Goal: Task Accomplishment & Management: Complete application form

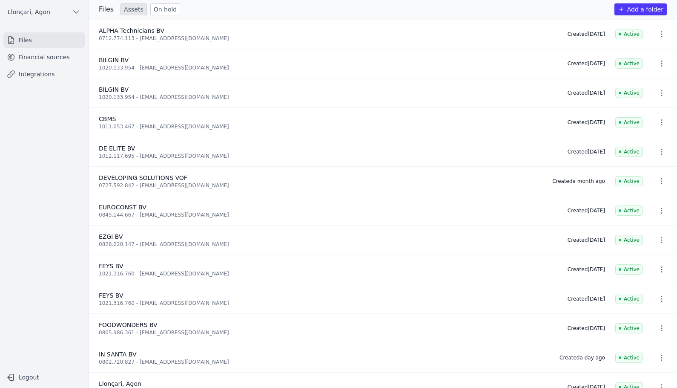
click at [22, 55] on font "Financial sources" at bounding box center [44, 57] width 51 height 7
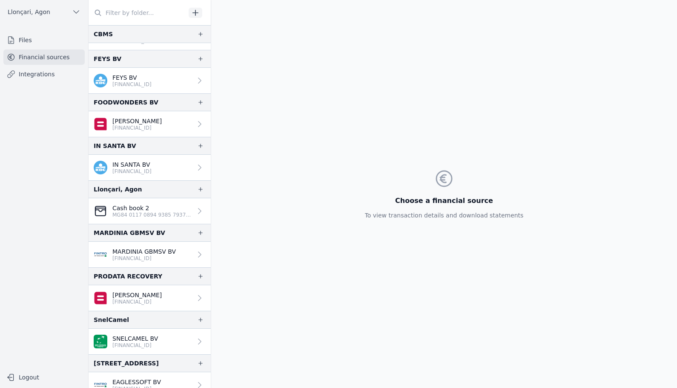
scroll to position [72, 0]
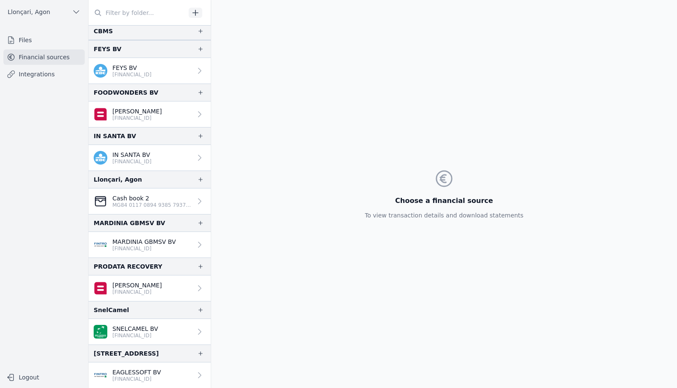
click at [650, 103] on div "Choose a financial source To view transaction details and download statements" at bounding box center [444, 194] width 466 height 388
click at [39, 56] on font "Financial sources" at bounding box center [44, 57] width 51 height 7
click at [17, 37] on link "Files" at bounding box center [43, 39] width 81 height 15
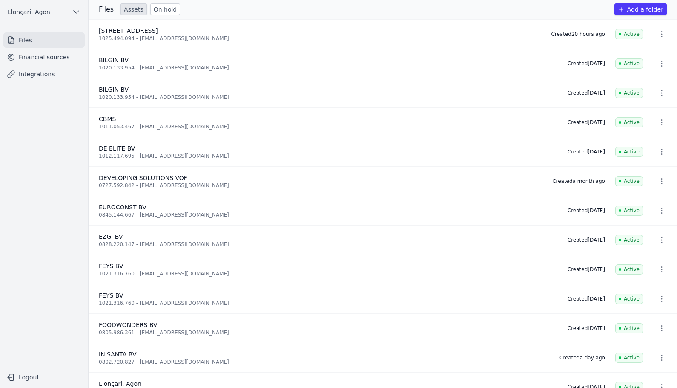
click at [655, 9] on font "Add a folder" at bounding box center [645, 9] width 36 height 7
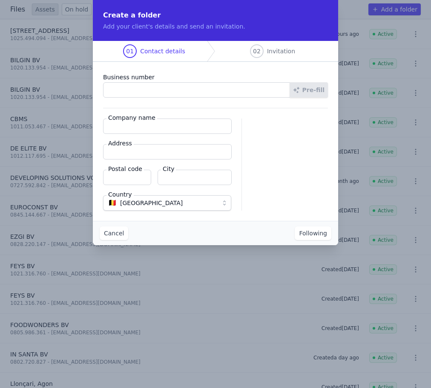
click at [115, 94] on input "Business number" at bounding box center [196, 89] width 187 height 15
click at [135, 85] on input "Business number" at bounding box center [198, 89] width 187 height 15
click at [146, 93] on input "Business number" at bounding box center [198, 89] width 187 height 15
paste input "0757.782.014"
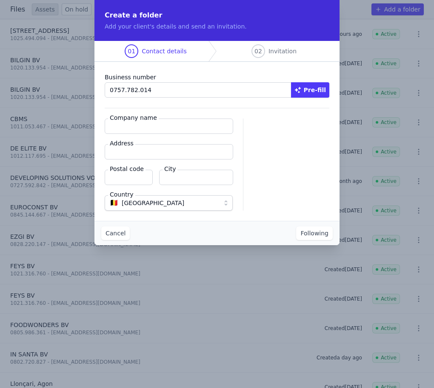
type input "0757.782.014"
click at [157, 134] on fieldset "Company name Address Postal code City Country 🇧🇪 Belgium" at bounding box center [169, 164] width 128 height 92
click at [156, 129] on input "Company name" at bounding box center [169, 125] width 129 height 15
paste input "DE DRIETAND"
type input "DE DRIETAND"
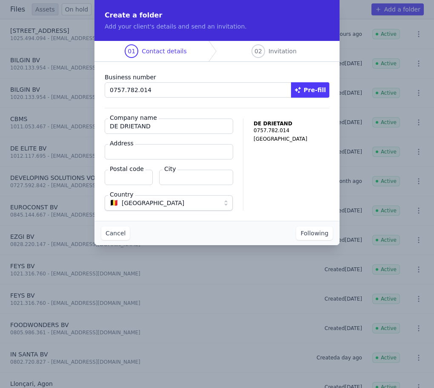
click at [287, 164] on div "DE DRIETAND 0757.782.014 Belgium" at bounding box center [292, 164] width 76 height 92
click at [176, 154] on input "Address" at bounding box center [169, 151] width 129 height 15
paste input "Stationsplein 12"
type input "Stationsplein 12"
click at [192, 179] on input "City" at bounding box center [196, 176] width 74 height 15
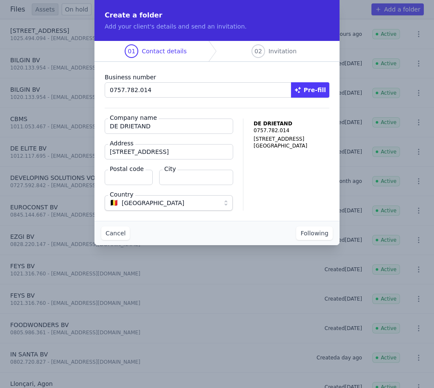
paste input "Hamont-Achel"
type input "Hamont-Achel"
click at [136, 179] on input "Postal code" at bounding box center [129, 176] width 48 height 15
type input "3930"
click at [319, 233] on font "Following" at bounding box center [315, 233] width 28 height 7
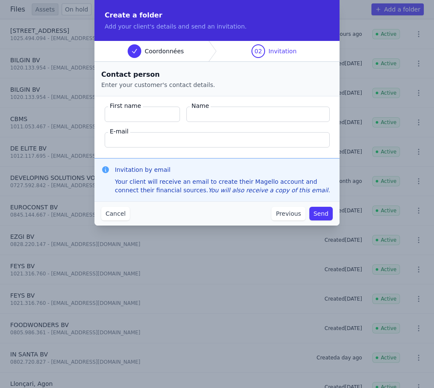
click at [120, 108] on font "First name" at bounding box center [126, 105] width 32 height 7
click at [120, 108] on input "First name" at bounding box center [142, 113] width 75 height 15
paste input "Aksu Güler"
type input "Aksu Güler"
click at [211, 112] on input "Name" at bounding box center [259, 113] width 144 height 15
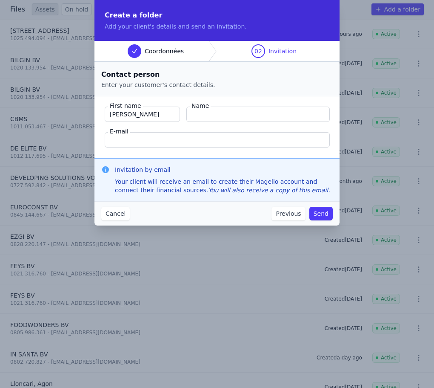
paste input "Dilek"
type input "Dilek"
click at [300, 183] on font "Your client will receive an email to create their Magello account and connect t…" at bounding box center [216, 185] width 202 height 15
click at [144, 139] on input "E-mail" at bounding box center [217, 139] width 225 height 15
paste input "info@dedrietand.com"
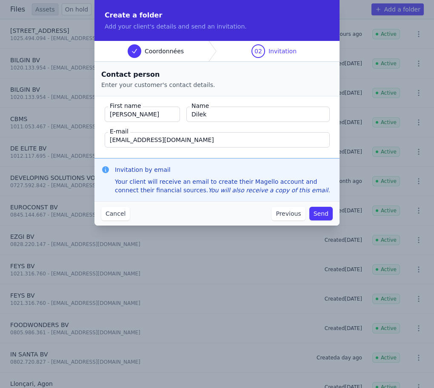
type input "info@dedrietand.com"
click at [176, 214] on div "Cancel Previous Send" at bounding box center [217, 213] width 245 height 24
click at [325, 216] on font "Send" at bounding box center [321, 213] width 15 height 7
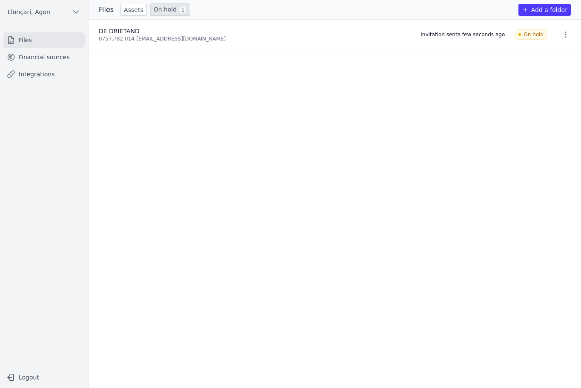
click at [40, 58] on font "Financial sources" at bounding box center [44, 57] width 51 height 7
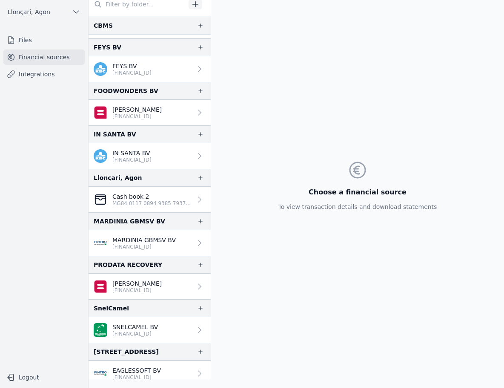
scroll to position [72, 0]
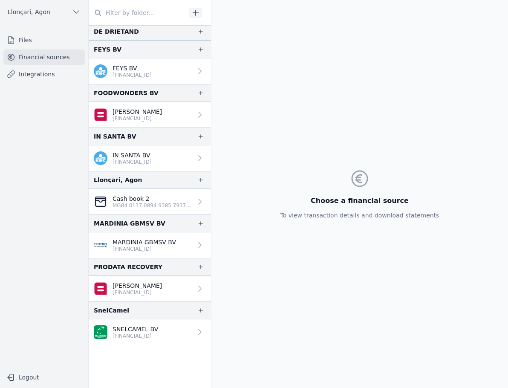
scroll to position [115, 0]
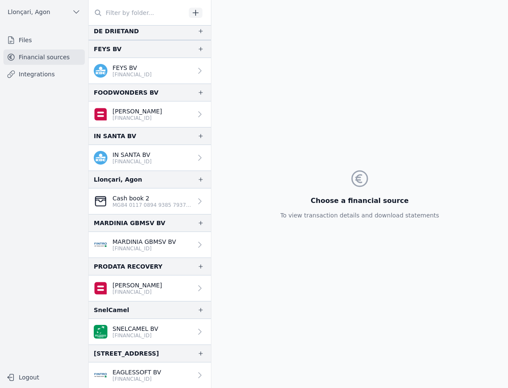
click at [452, 82] on div "Choose a financial source To view transaction details and download statements" at bounding box center [359, 194] width 296 height 388
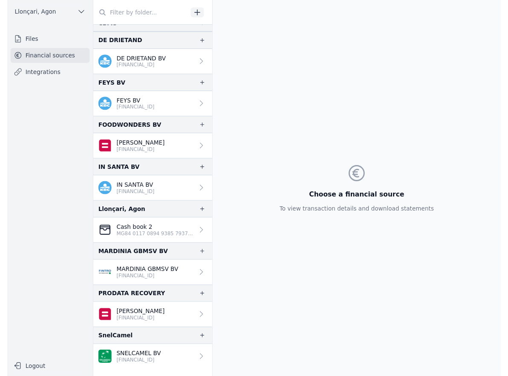
scroll to position [0, 0]
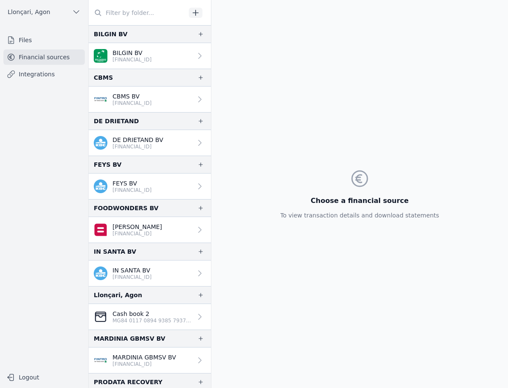
click at [43, 57] on font "Financial sources" at bounding box center [44, 57] width 51 height 7
click at [18, 40] on link "Files" at bounding box center [43, 39] width 81 height 15
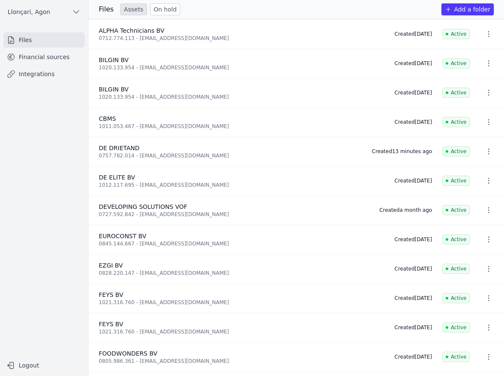
click at [470, 8] on font "Add a folder" at bounding box center [472, 9] width 36 height 7
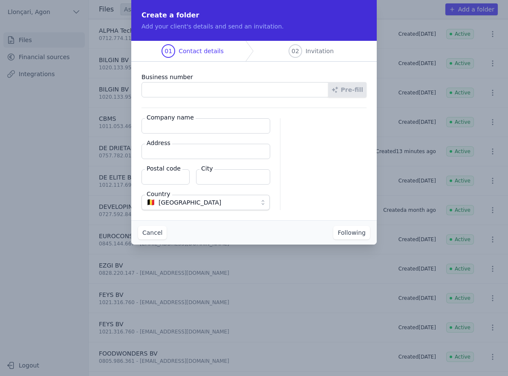
paste input "0757.782.014"
type input "0757.782.014"
paste input "DE DRIETAND"
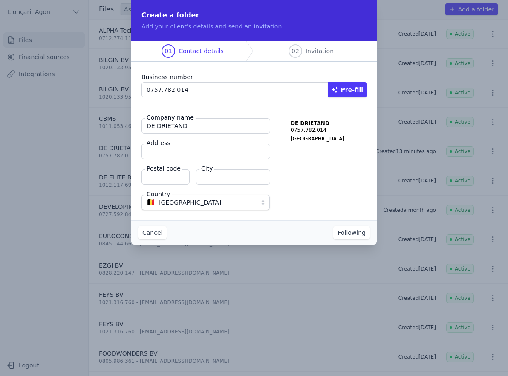
type input "DE DRIETAND"
drag, startPoint x: 176, startPoint y: 159, endPoint x: 177, endPoint y: 152, distance: 7.3
paste input "Stationsplein 12"
type input "Stationsplein 12"
paste input "Hamont-Achel"
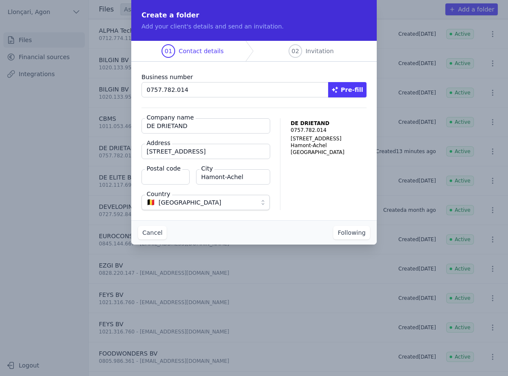
type input "Hamont-Achel"
paste input "3930"
type input "3930"
click at [354, 236] on font "Following" at bounding box center [351, 233] width 28 height 7
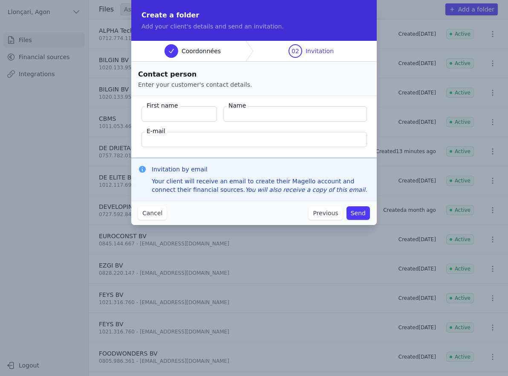
paste input "Aksu Güler"
type input "Aksu Güler"
paste input "Dilek"
type input "Dilek"
drag, startPoint x: 353, startPoint y: 151, endPoint x: 337, endPoint y: 150, distance: 15.4
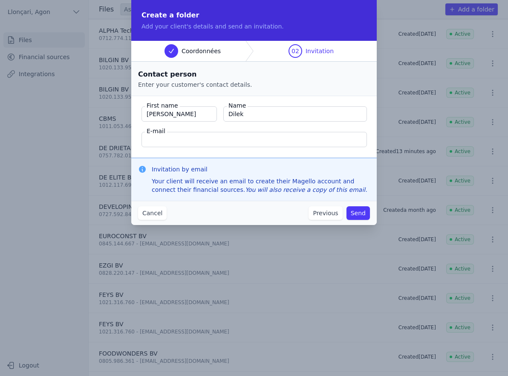
click at [353, 151] on fieldset "First name Aksu Güler Name Dilek E-mail" at bounding box center [253, 127] width 245 height 62
click at [219, 141] on input "E-mail" at bounding box center [253, 139] width 225 height 15
paste input "info@dedrietand.com"
type input "info@dedrietand.com"
click at [364, 211] on font "Send" at bounding box center [357, 213] width 15 height 7
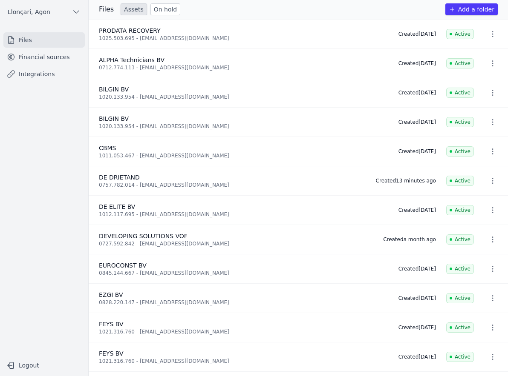
click at [37, 61] on link "Financial sources" at bounding box center [43, 56] width 81 height 15
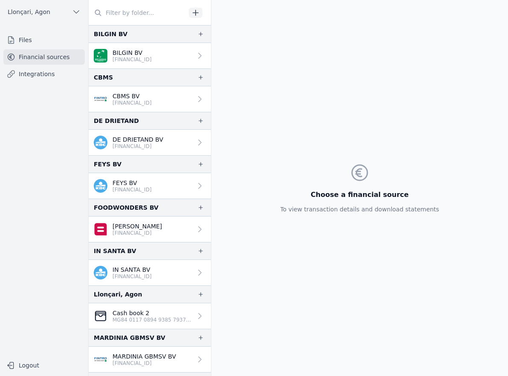
click at [30, 56] on font "Financial sources" at bounding box center [44, 57] width 51 height 7
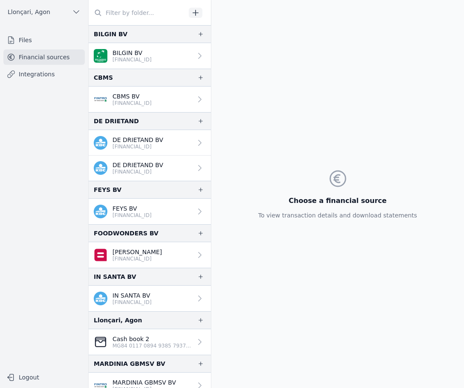
click at [279, 86] on div "Choose a financial source To view transaction details and download statements" at bounding box center [337, 194] width 172 height 388
click at [296, 46] on div "Choose a financial source To view transaction details and download statements" at bounding box center [339, 194] width 172 height 388
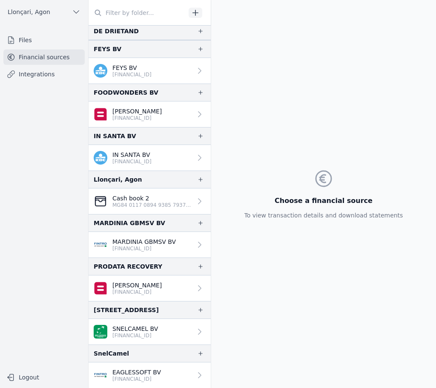
click at [22, 43] on font "Files" at bounding box center [25, 40] width 13 height 7
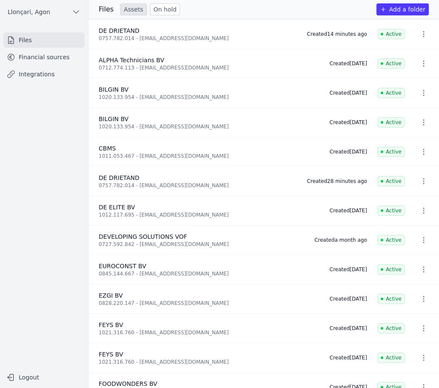
click at [414, 9] on font "Add a folder" at bounding box center [408, 9] width 36 height 7
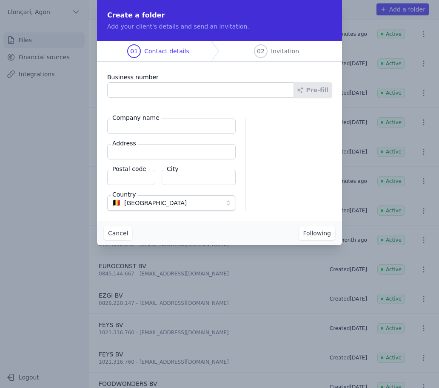
paste input "1018.247.008"
type input "1018.247.008"
paste input "YILDIZ GROUP"
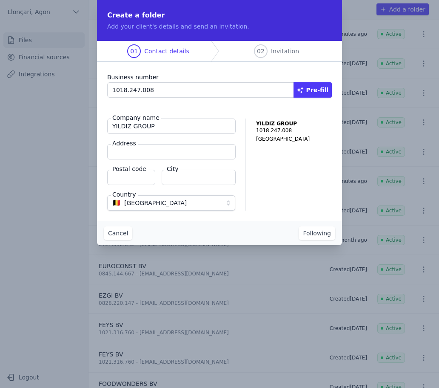
type input "YILDIZ GROUP"
paste input "Bernstraat 20"
type input "Bernstraat 20"
paste input "Antwerpen"
type input "Antwerpen"
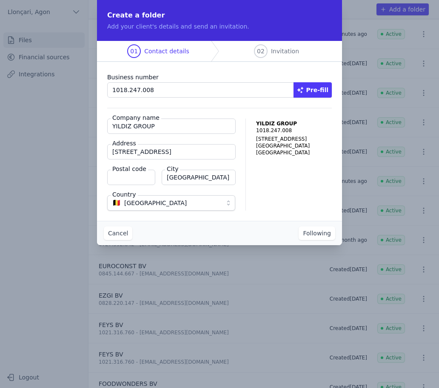
click at [136, 178] on input "Postal code" at bounding box center [131, 176] width 48 height 15
type input "2660"
click at [297, 196] on div "YILDIZ GROUP 1018.247.008 Bernstraat 20 2 Antwerp Belgium" at bounding box center [294, 164] width 76 height 92
click at [319, 235] on font "Following" at bounding box center [317, 233] width 28 height 7
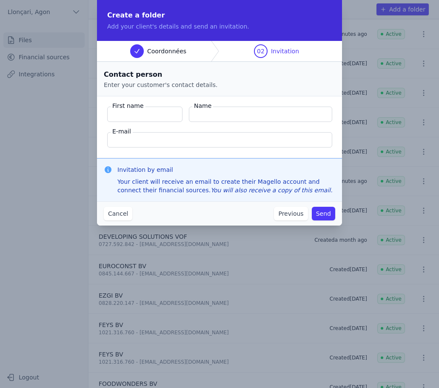
paste input "Yildiz"
type input "Yildiz"
paste input "Can"
type input "Can"
click at [133, 134] on input "E-mail" at bounding box center [219, 139] width 225 height 15
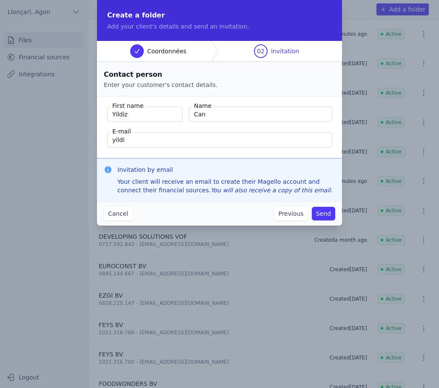
type input "yildizgroupbv@gmail.com"
click at [322, 215] on font "Send" at bounding box center [323, 213] width 15 height 7
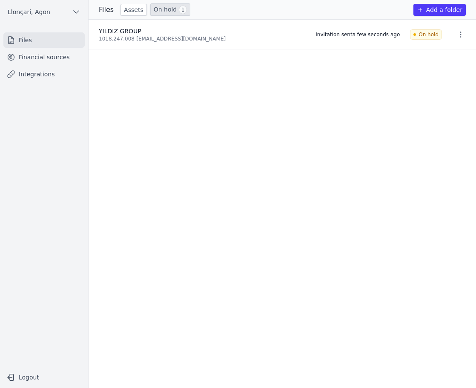
click at [36, 60] on font "Financial sources" at bounding box center [44, 57] width 51 height 7
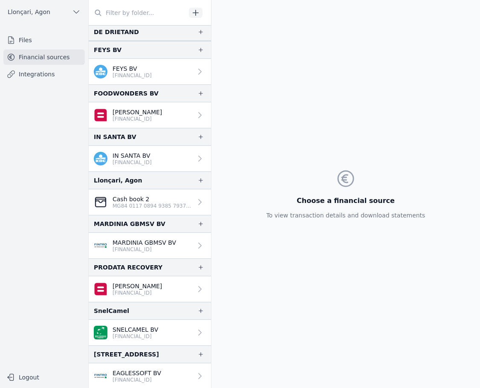
scroll to position [141, 0]
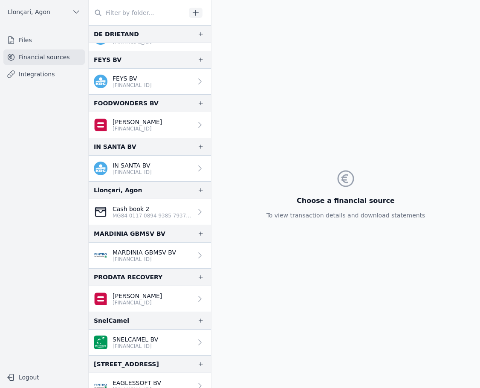
scroll to position [141, 0]
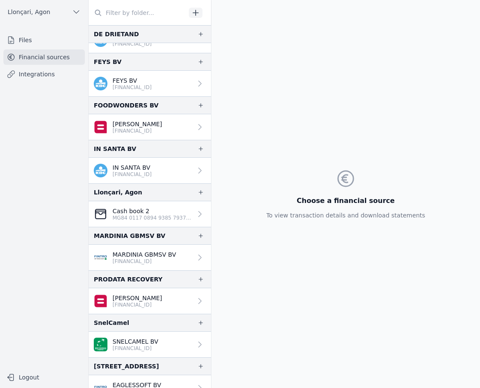
scroll to position [141, 0]
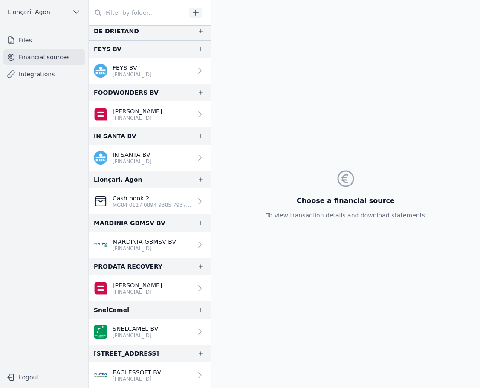
click at [46, 203] on nav "Files Financial sources Integrations" at bounding box center [44, 196] width 75 height 329
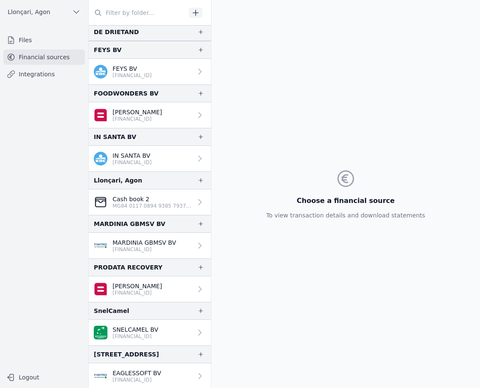
scroll to position [141, 0]
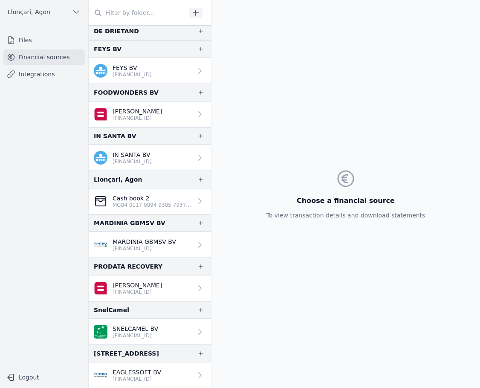
click at [32, 50] on link "Financial sources" at bounding box center [43, 56] width 81 height 15
click at [29, 61] on link "Financial sources" at bounding box center [43, 56] width 81 height 15
click at [38, 59] on font "Financial sources" at bounding box center [44, 57] width 51 height 7
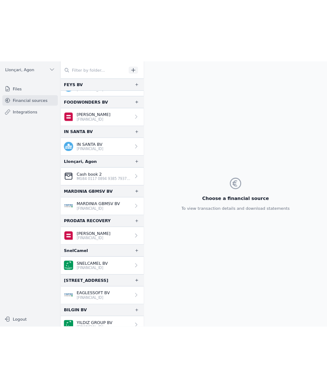
scroll to position [184, 0]
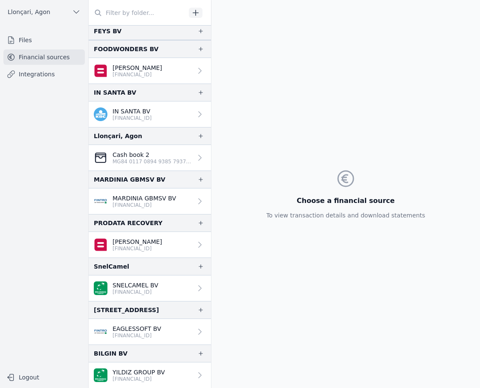
click at [46, 320] on nav "Files Financial sources Integrations" at bounding box center [44, 196] width 75 height 329
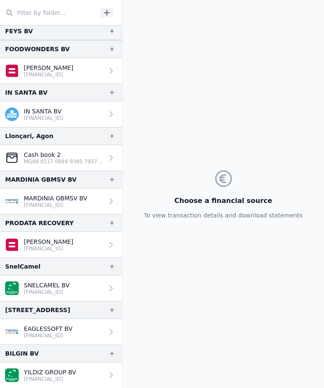
click at [240, 111] on div "Choose a financial source To view transaction details and download statements" at bounding box center [223, 194] width 172 height 388
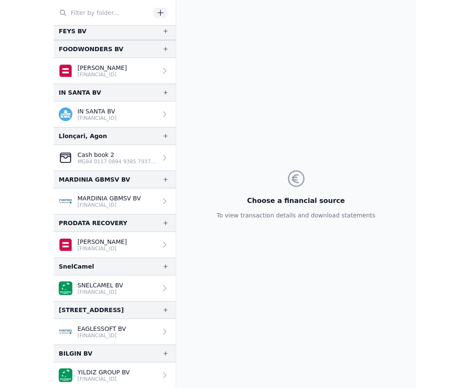
scroll to position [4, 0]
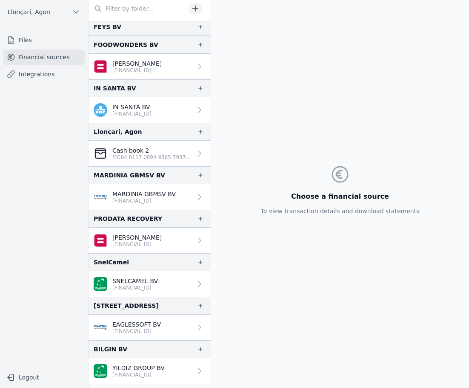
click at [447, 109] on div "Choose a financial source To view transaction details and download statements" at bounding box center [340, 190] width 258 height 388
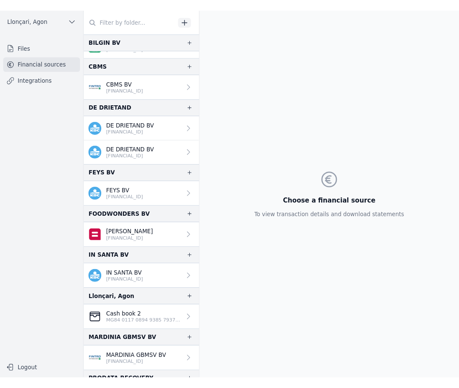
scroll to position [0, 0]
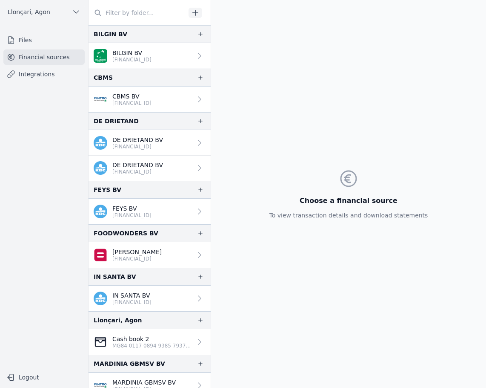
click at [28, 59] on font "Financial sources" at bounding box center [44, 57] width 51 height 7
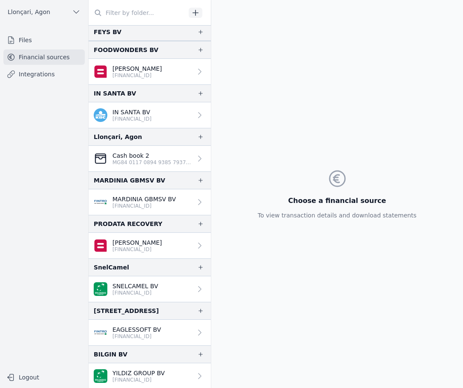
scroll to position [184, 0]
